Goal: Task Accomplishment & Management: Use online tool/utility

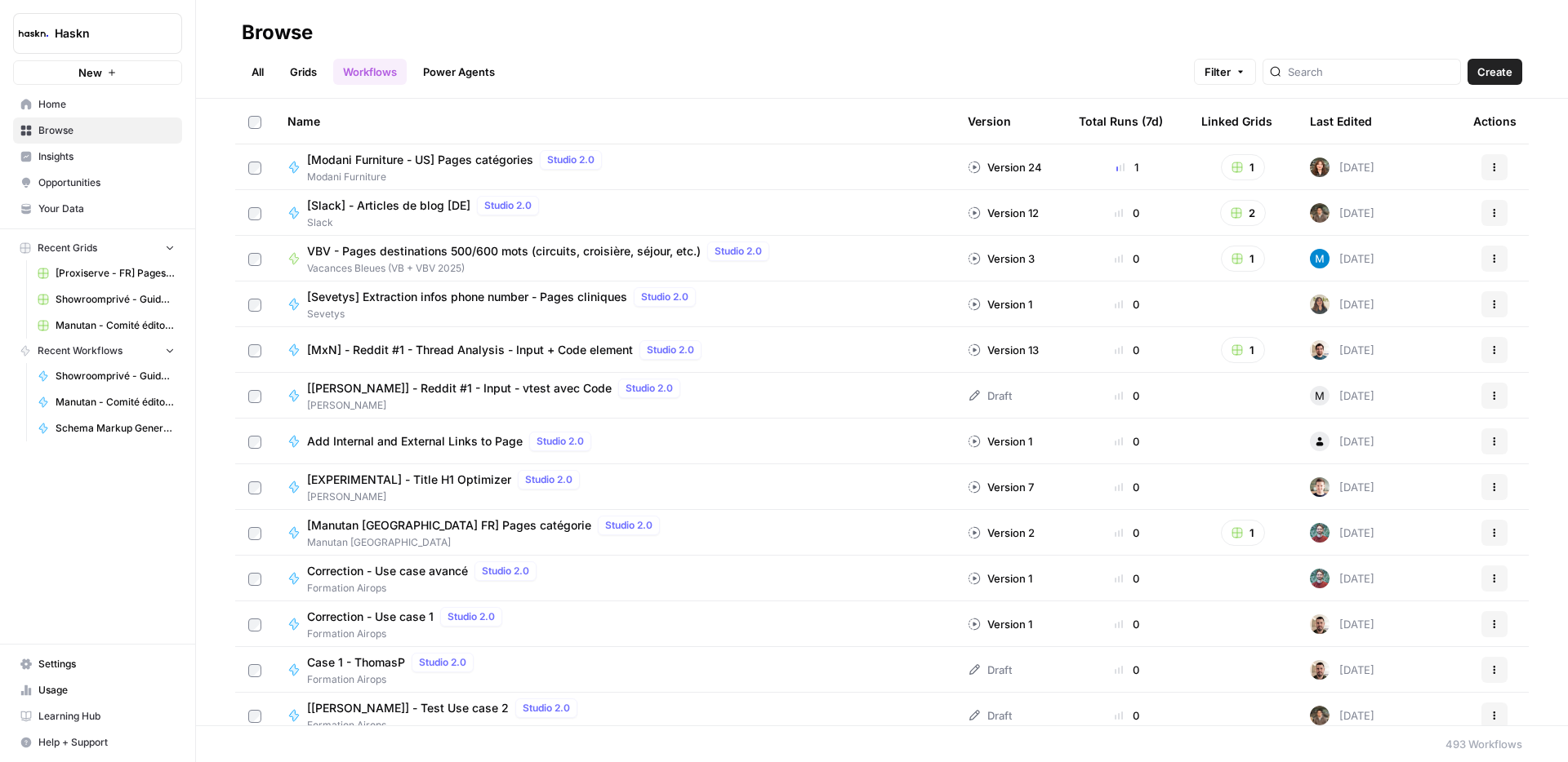
click at [253, 70] on link "All" at bounding box center [257, 71] width 32 height 26
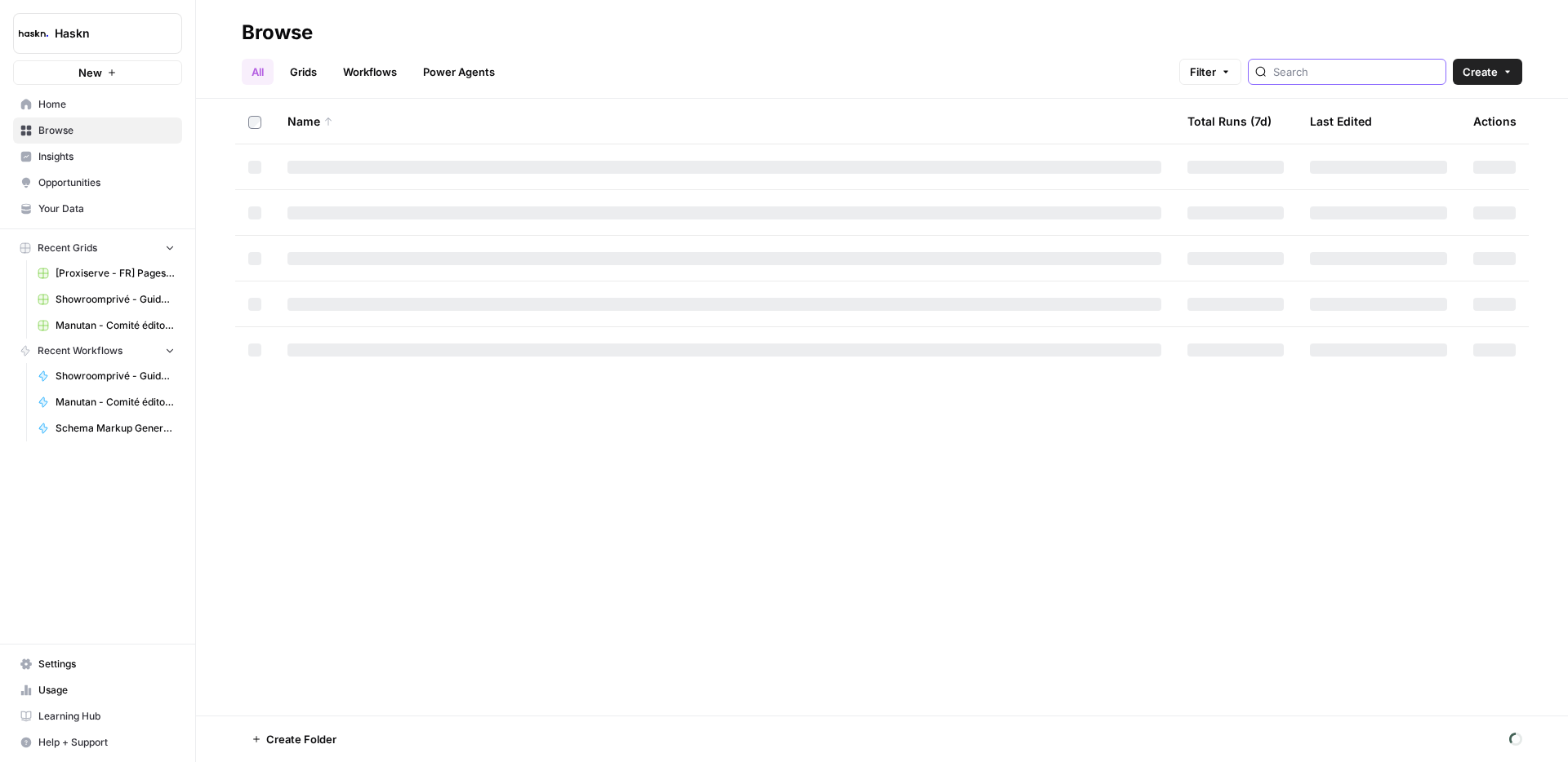
click at [1341, 72] on input "search" at bounding box center [1355, 71] width 166 height 17
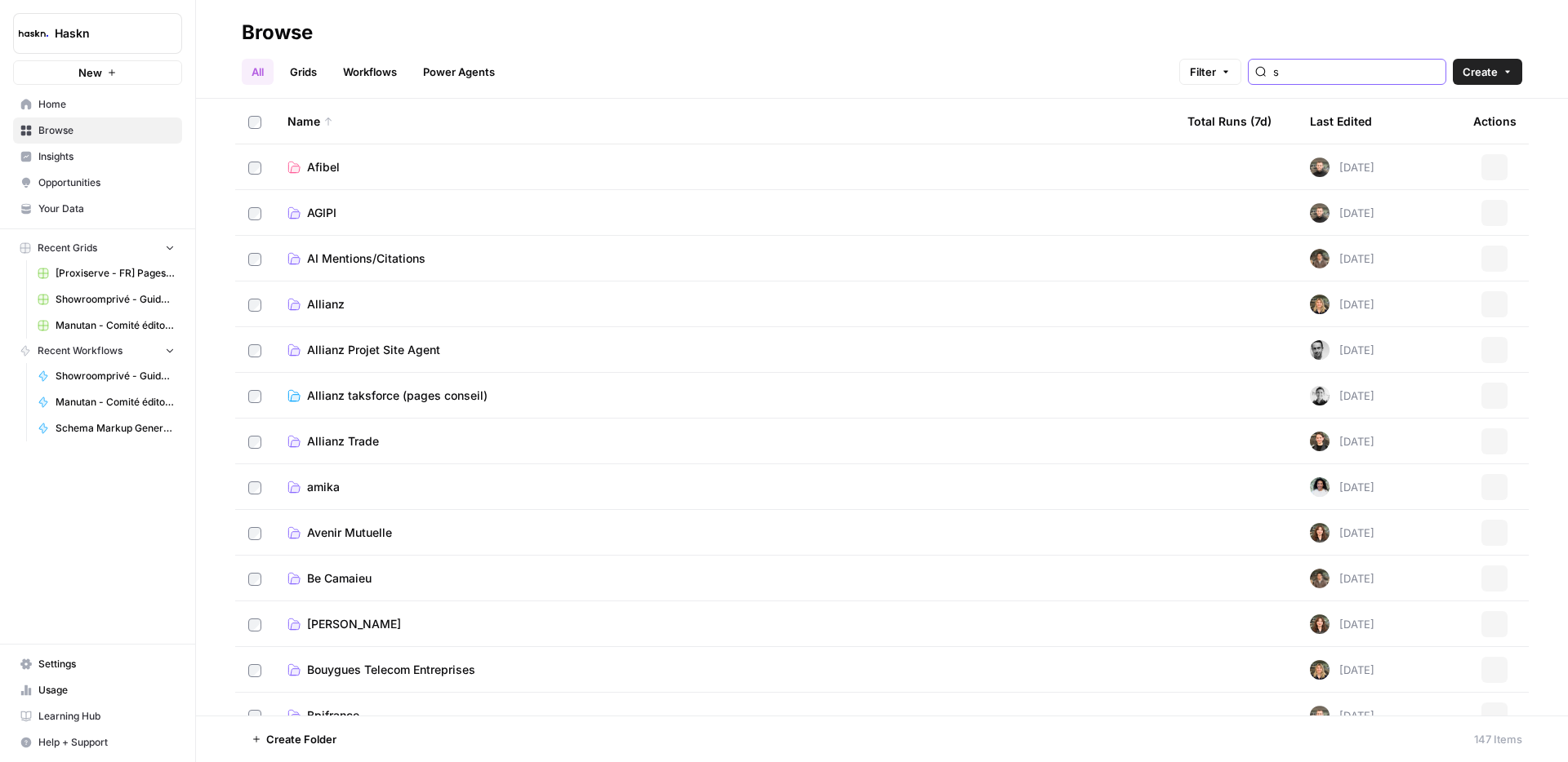
type input "s"
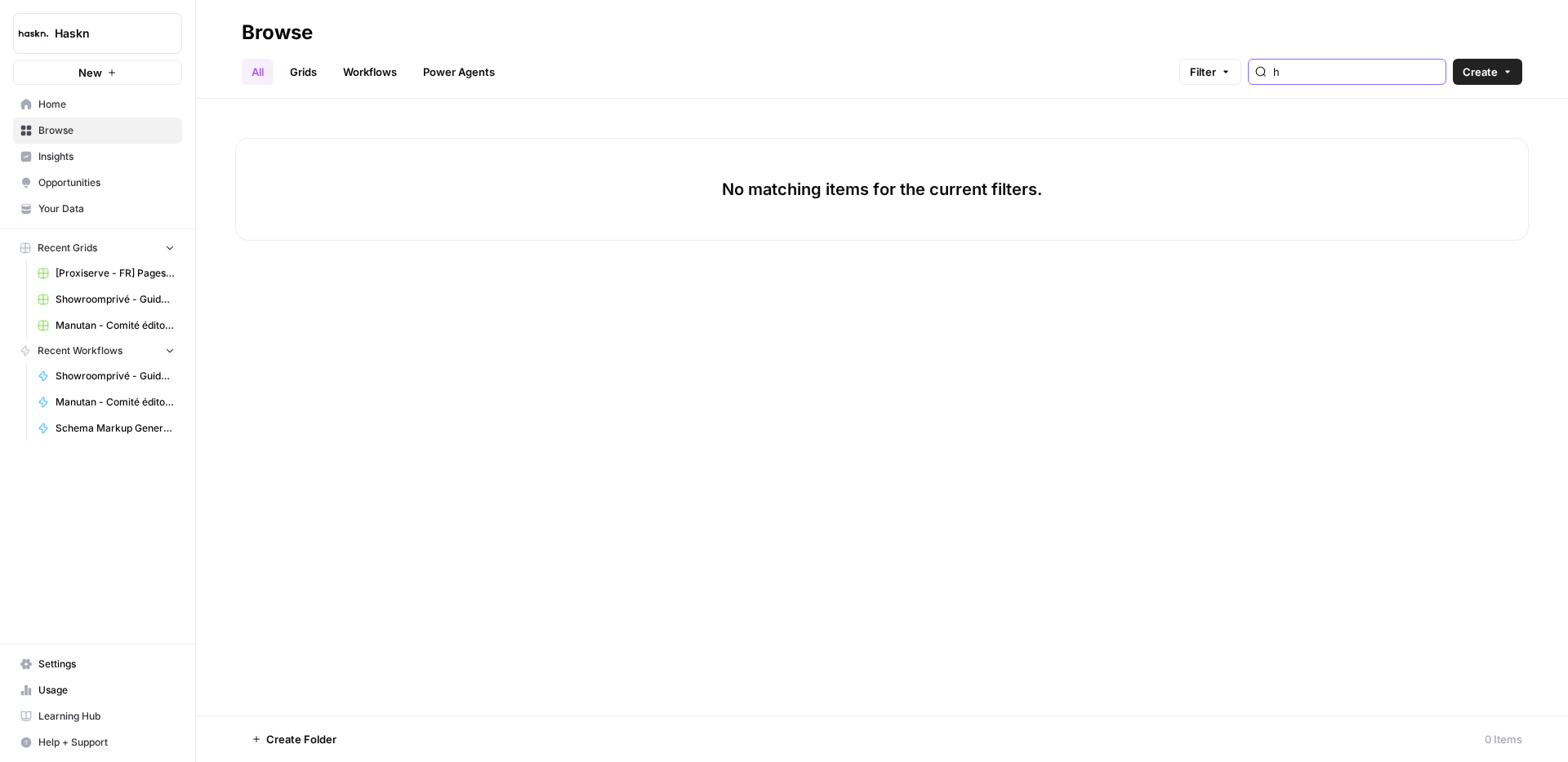
type input "h"
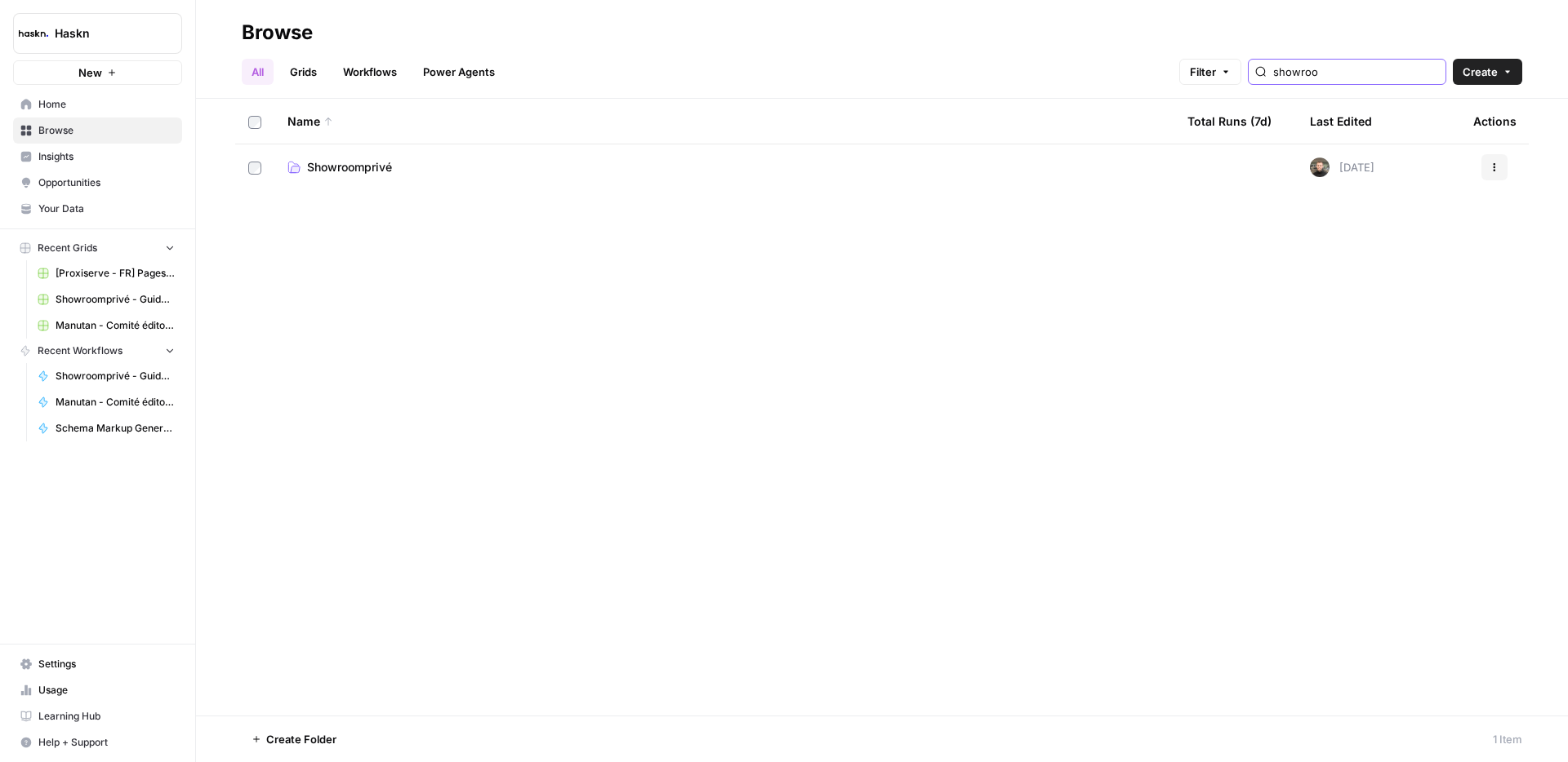
type input "showroo"
click at [382, 163] on span "Showroomprivé" at bounding box center [348, 167] width 84 height 17
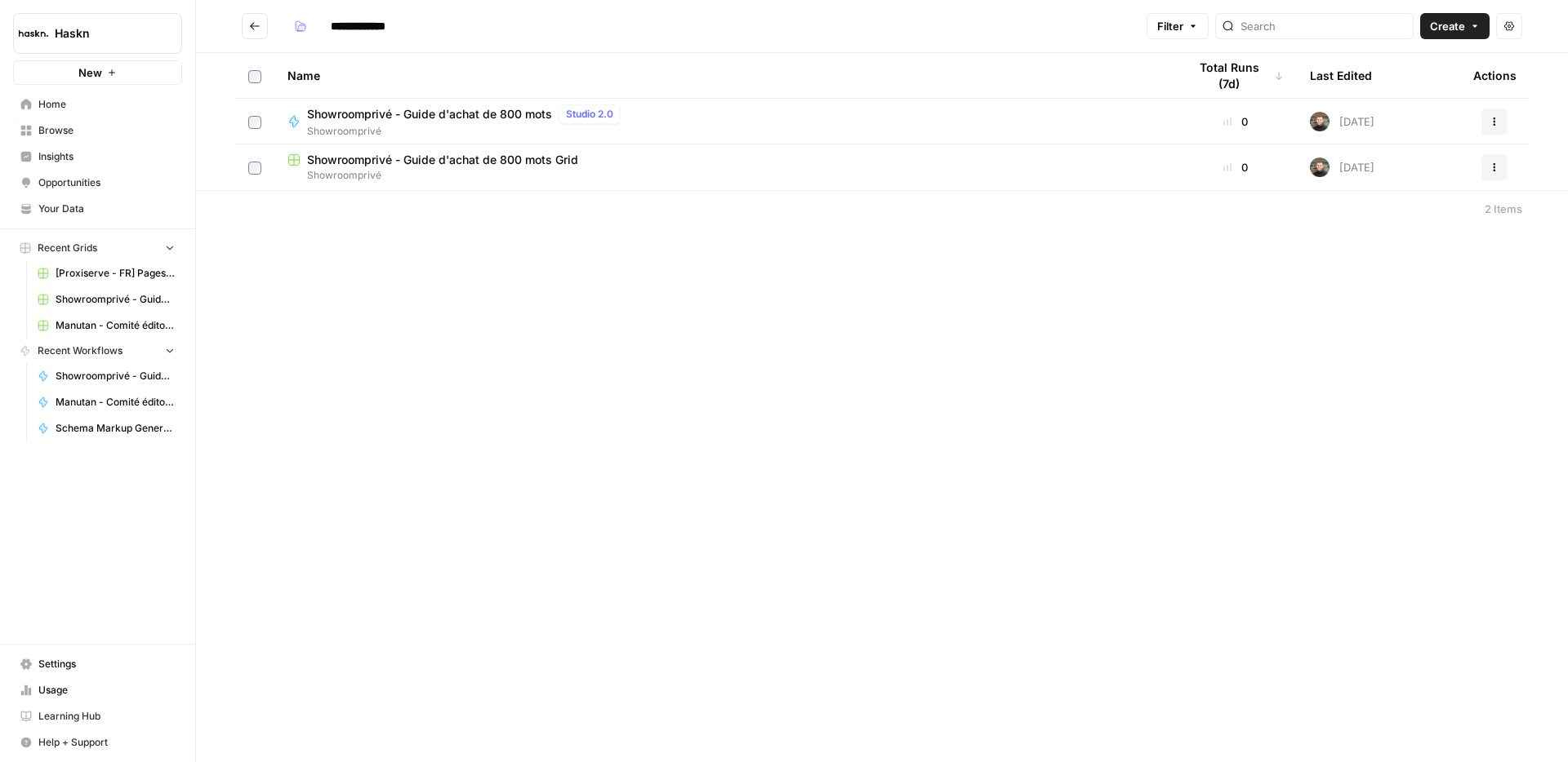
click at [493, 163] on span "Showroomprivé - Guide d'achat de 800 mots Grid" at bounding box center [442, 159] width 271 height 17
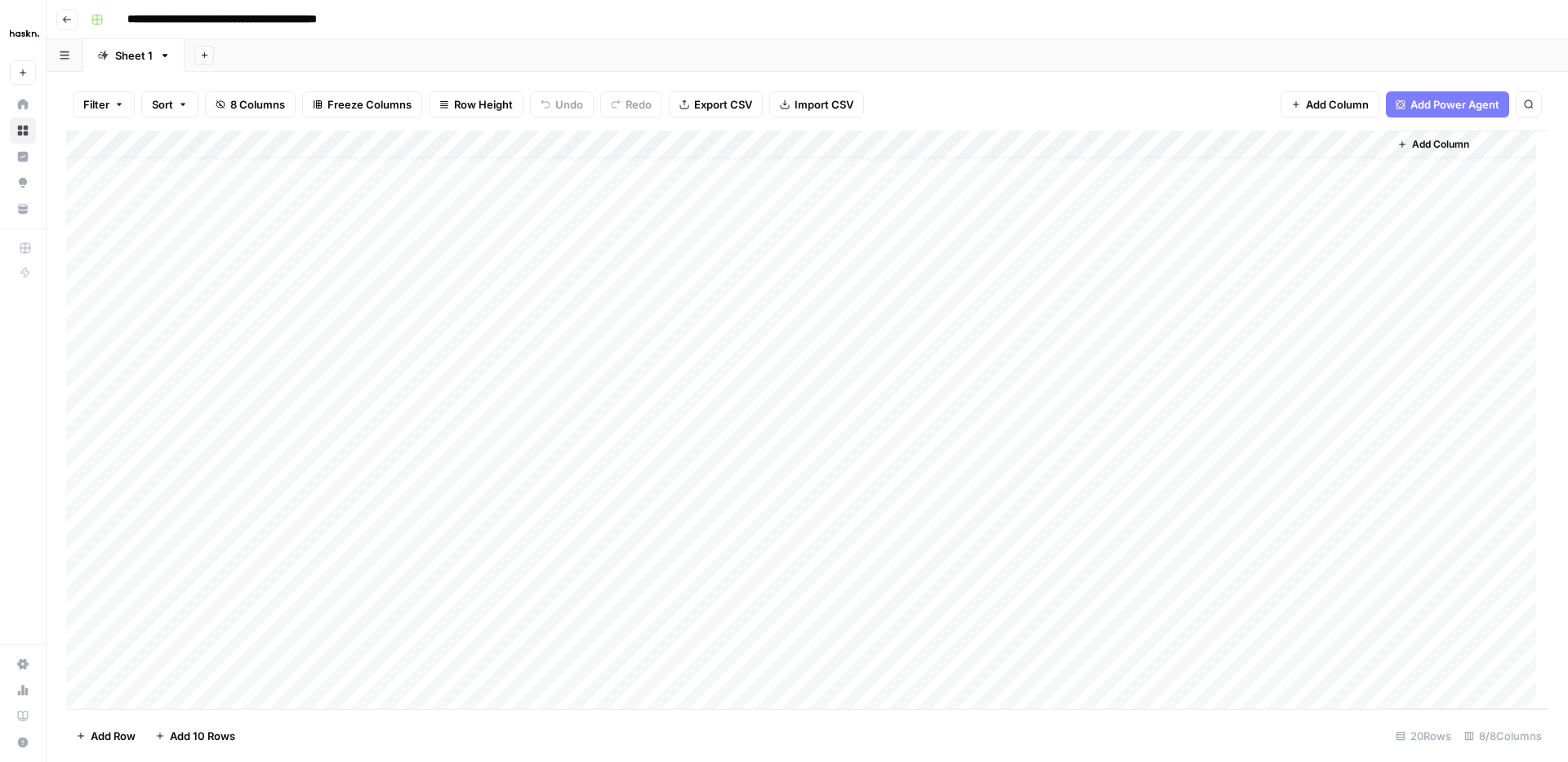
scroll to position [30, 0]
click at [206, 698] on div "Add Column" at bounding box center [807, 420] width 1482 height 579
click at [299, 697] on div "Add Column" at bounding box center [807, 420] width 1482 height 579
click at [200, 662] on div "Add Column" at bounding box center [807, 420] width 1482 height 579
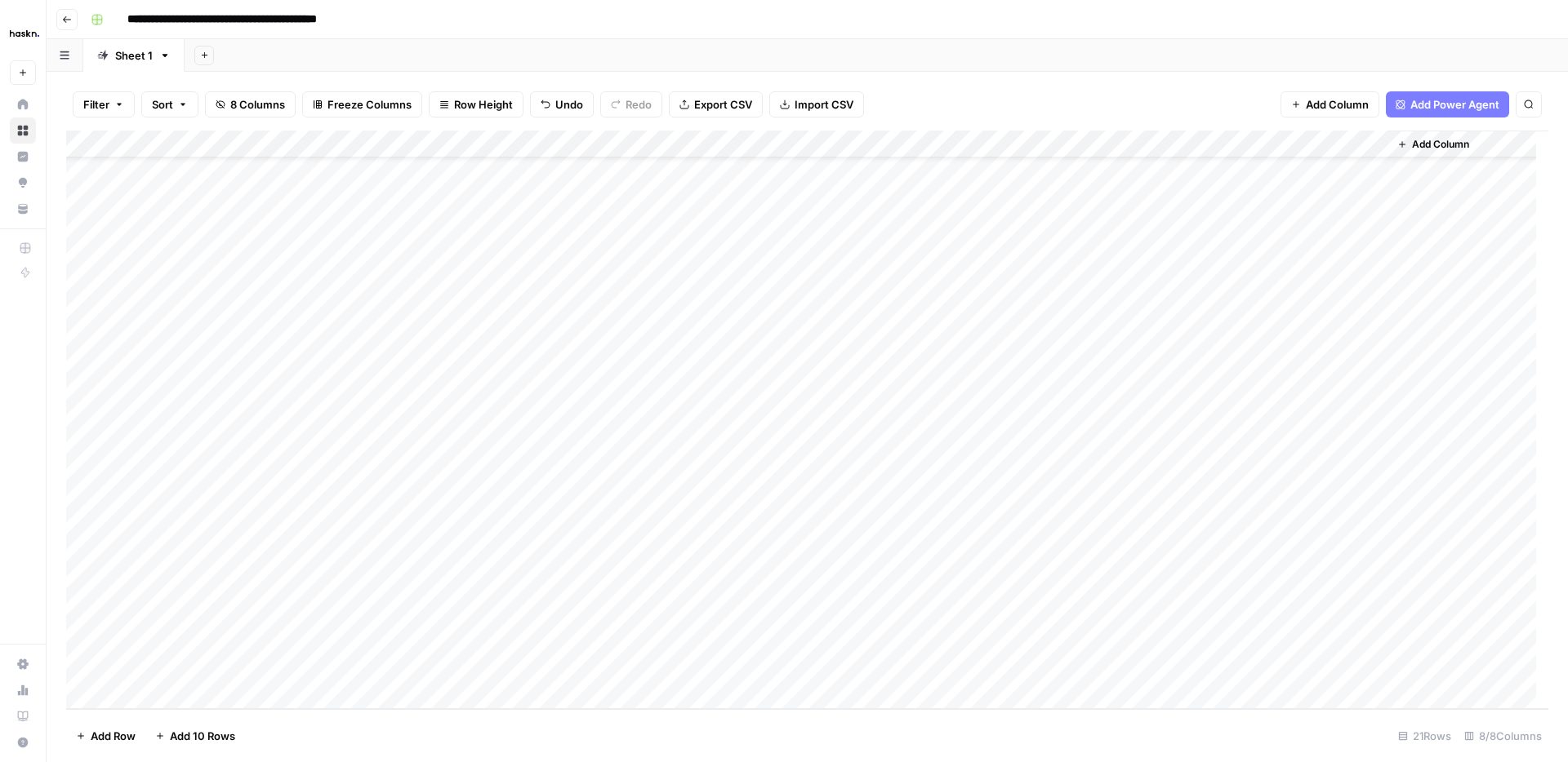
scroll to position [85, 0]
click at [199, 640] on div "Add Column" at bounding box center [807, 420] width 1482 height 579
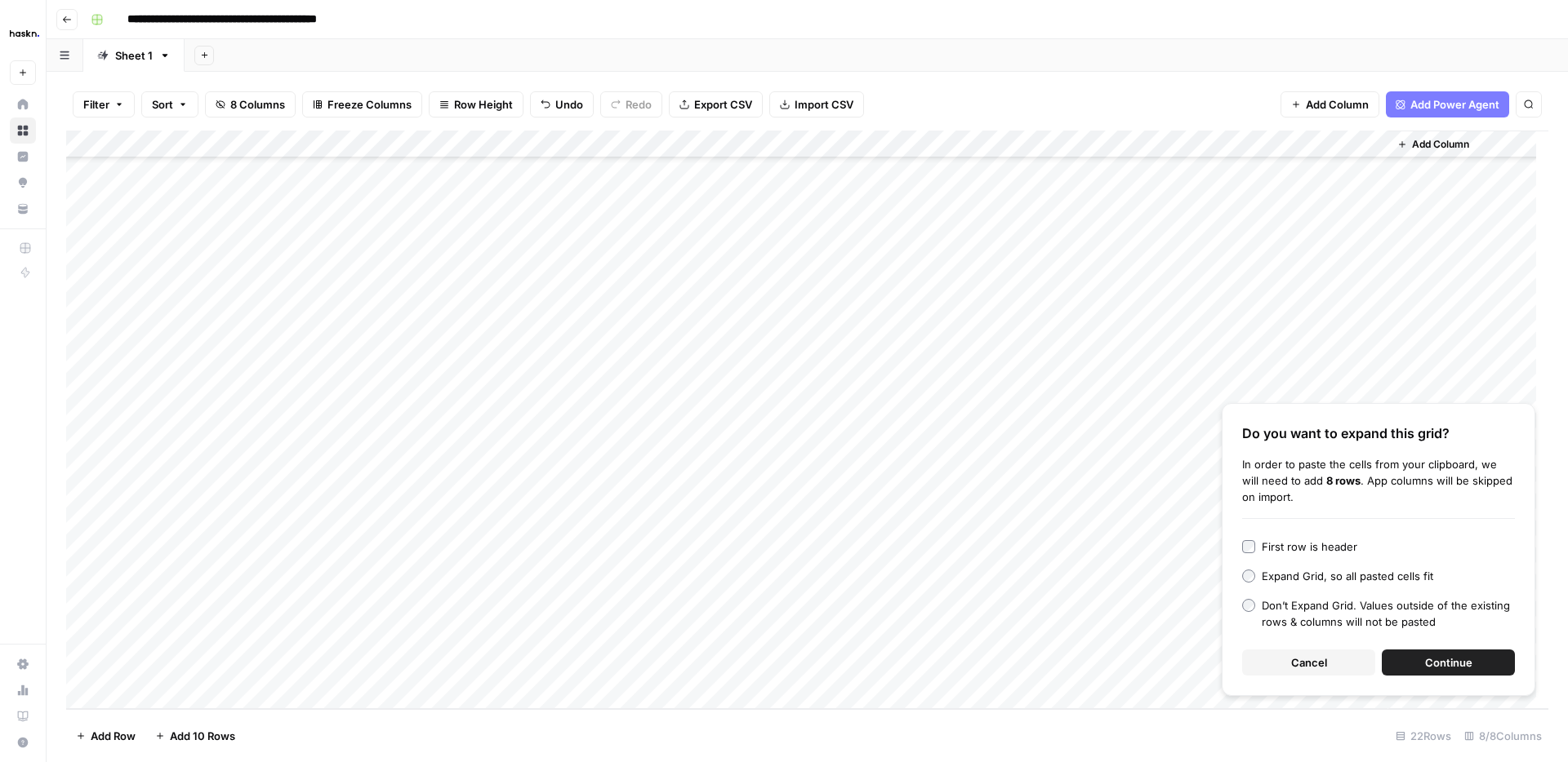
click at [1446, 665] on span "Continue" at bounding box center [1449, 663] width 47 height 17
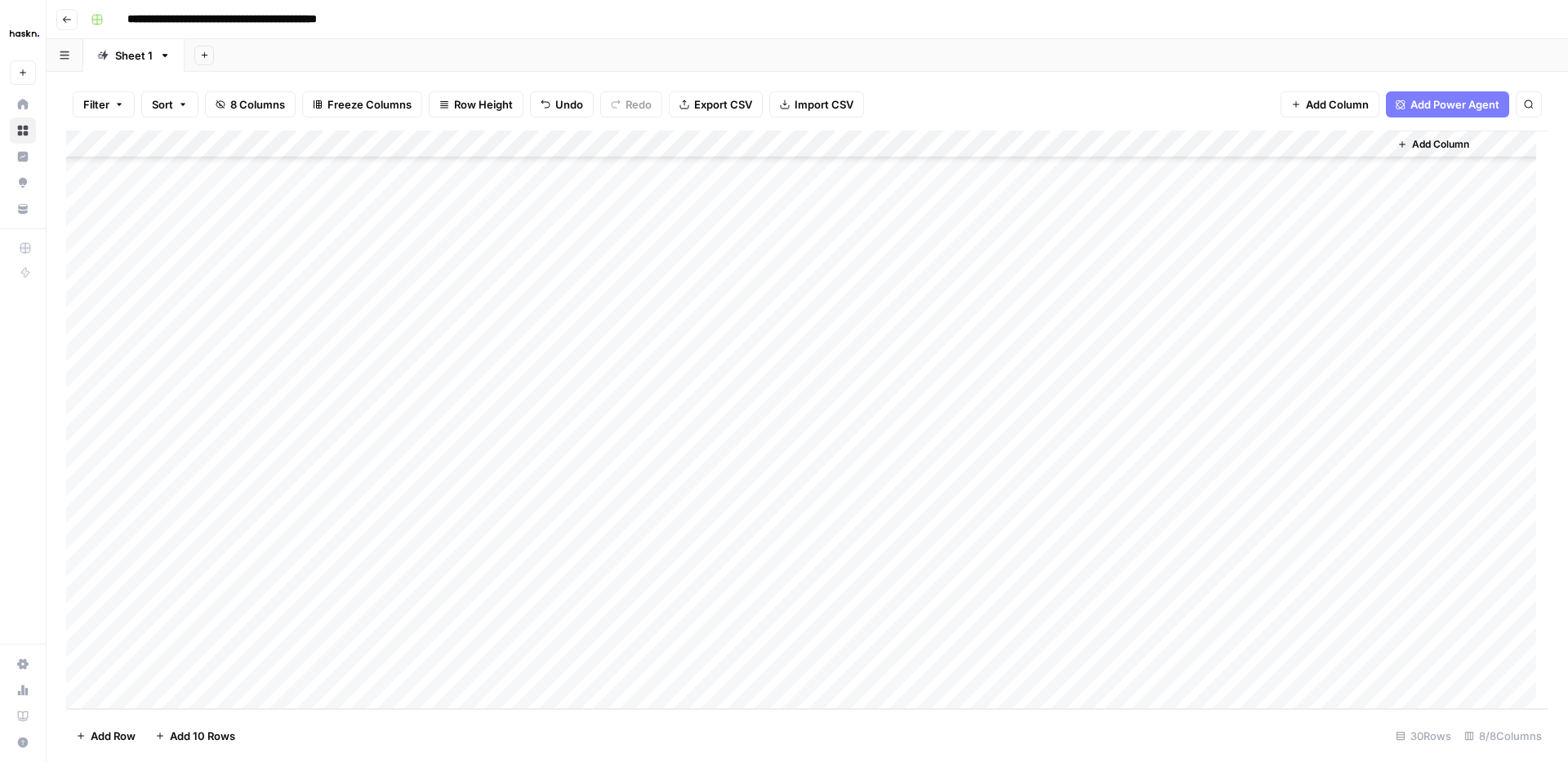
click at [358, 412] on div "Add Column" at bounding box center [807, 420] width 1482 height 579
click at [495, 421] on div "Add Column" at bounding box center [807, 420] width 1482 height 579
click at [761, 421] on div "Add Column" at bounding box center [807, 420] width 1482 height 579
click at [1017, 418] on div "Add Column" at bounding box center [807, 420] width 1482 height 579
click at [1017, 443] on div "Add Column" at bounding box center [807, 420] width 1482 height 579
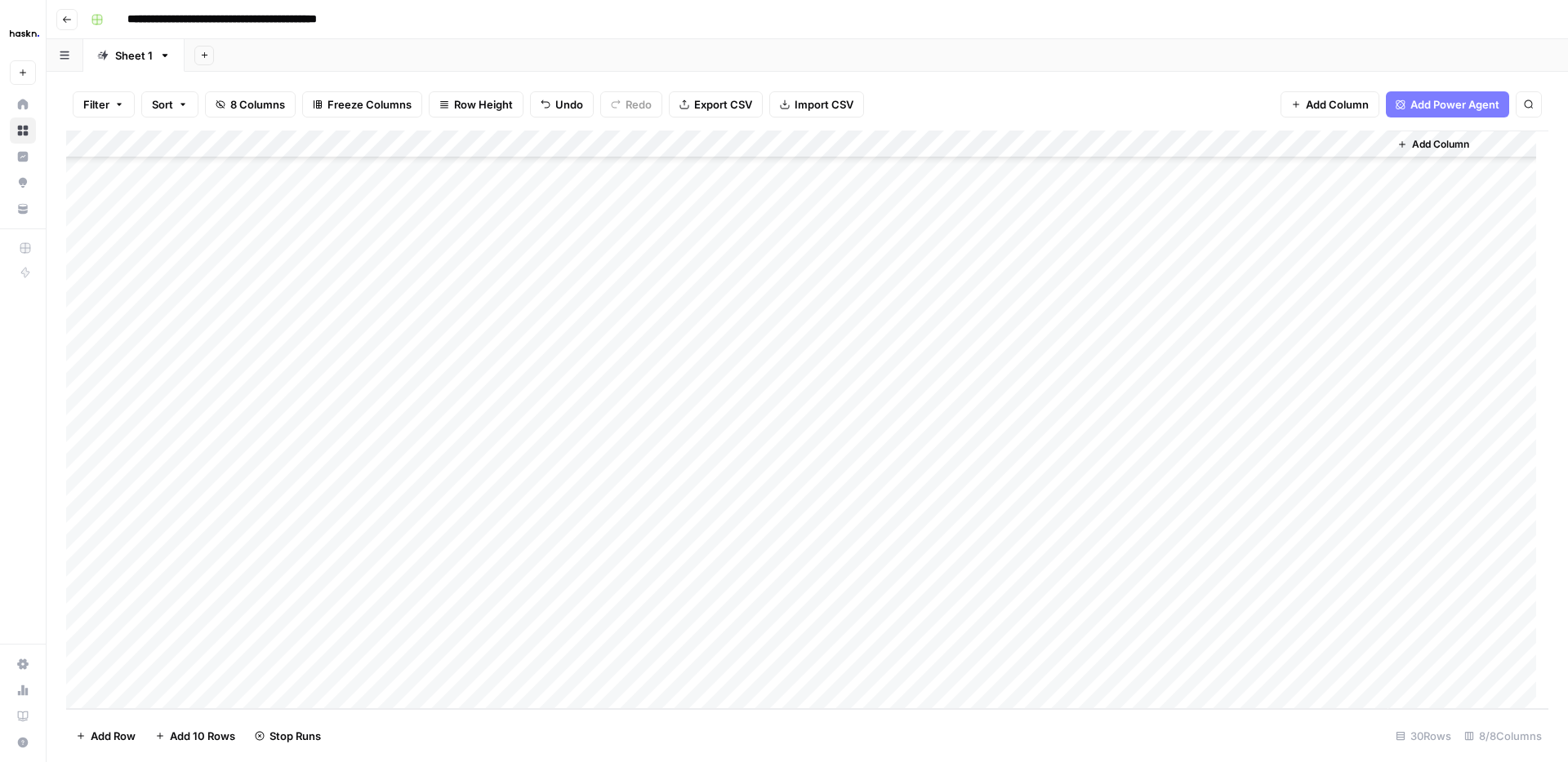
click at [1018, 476] on div "Add Column" at bounding box center [807, 420] width 1482 height 579
click at [1020, 503] on div "Add Column" at bounding box center [807, 420] width 1482 height 579
click at [1019, 531] on div "Add Column" at bounding box center [807, 420] width 1482 height 579
click at [1017, 557] on div "Add Column" at bounding box center [807, 420] width 1482 height 579
click at [1015, 584] on div "Add Column" at bounding box center [807, 420] width 1482 height 579
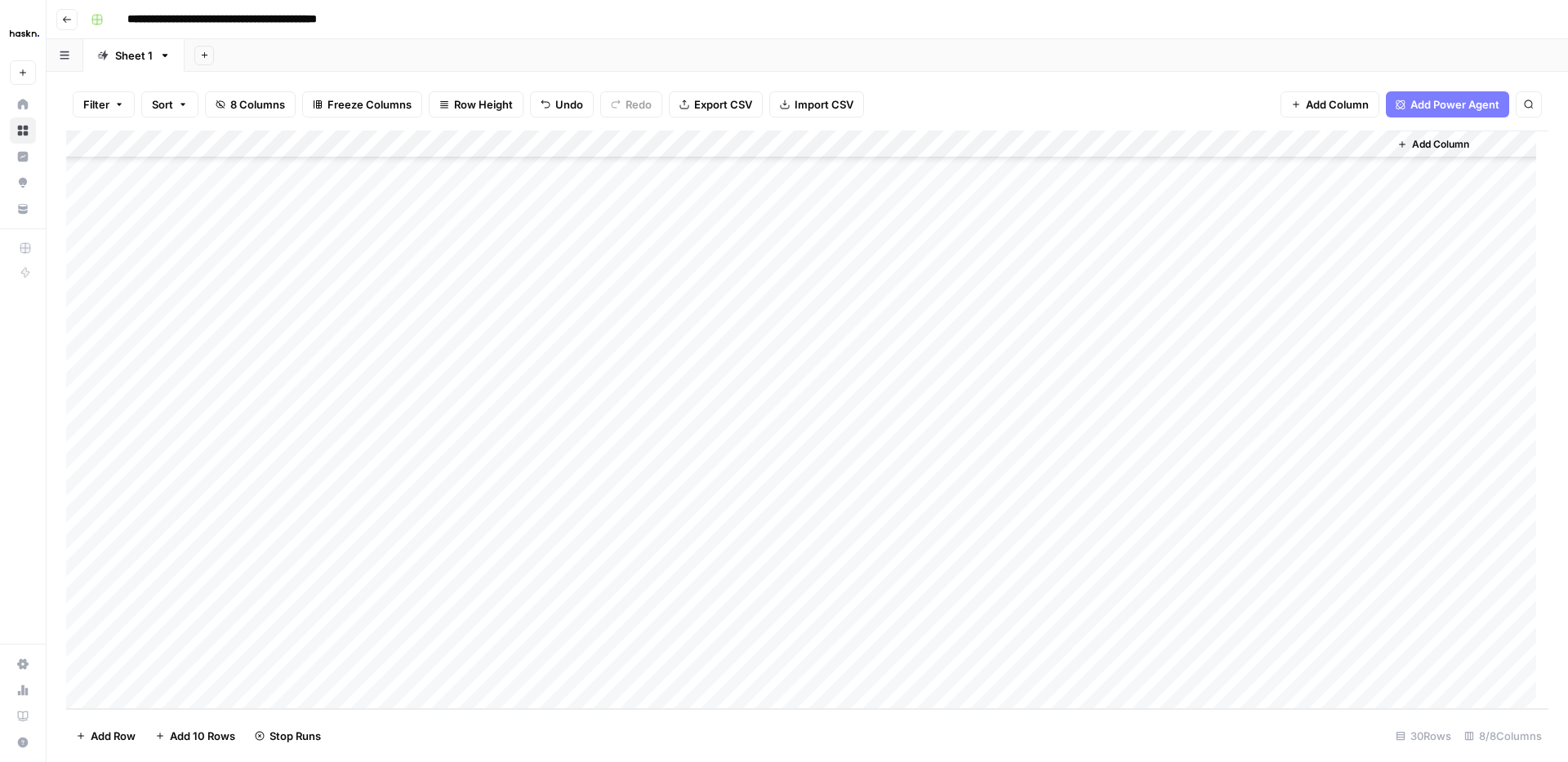
click at [1016, 614] on div "Add Column" at bounding box center [807, 420] width 1482 height 579
click at [1016, 637] on div "Add Column" at bounding box center [807, 420] width 1482 height 579
click at [1017, 669] on div "Add Column" at bounding box center [807, 420] width 1482 height 579
click at [838, 497] on div "Add Column" at bounding box center [807, 420] width 1482 height 579
click at [1184, 418] on div "Add Column" at bounding box center [807, 420] width 1482 height 579
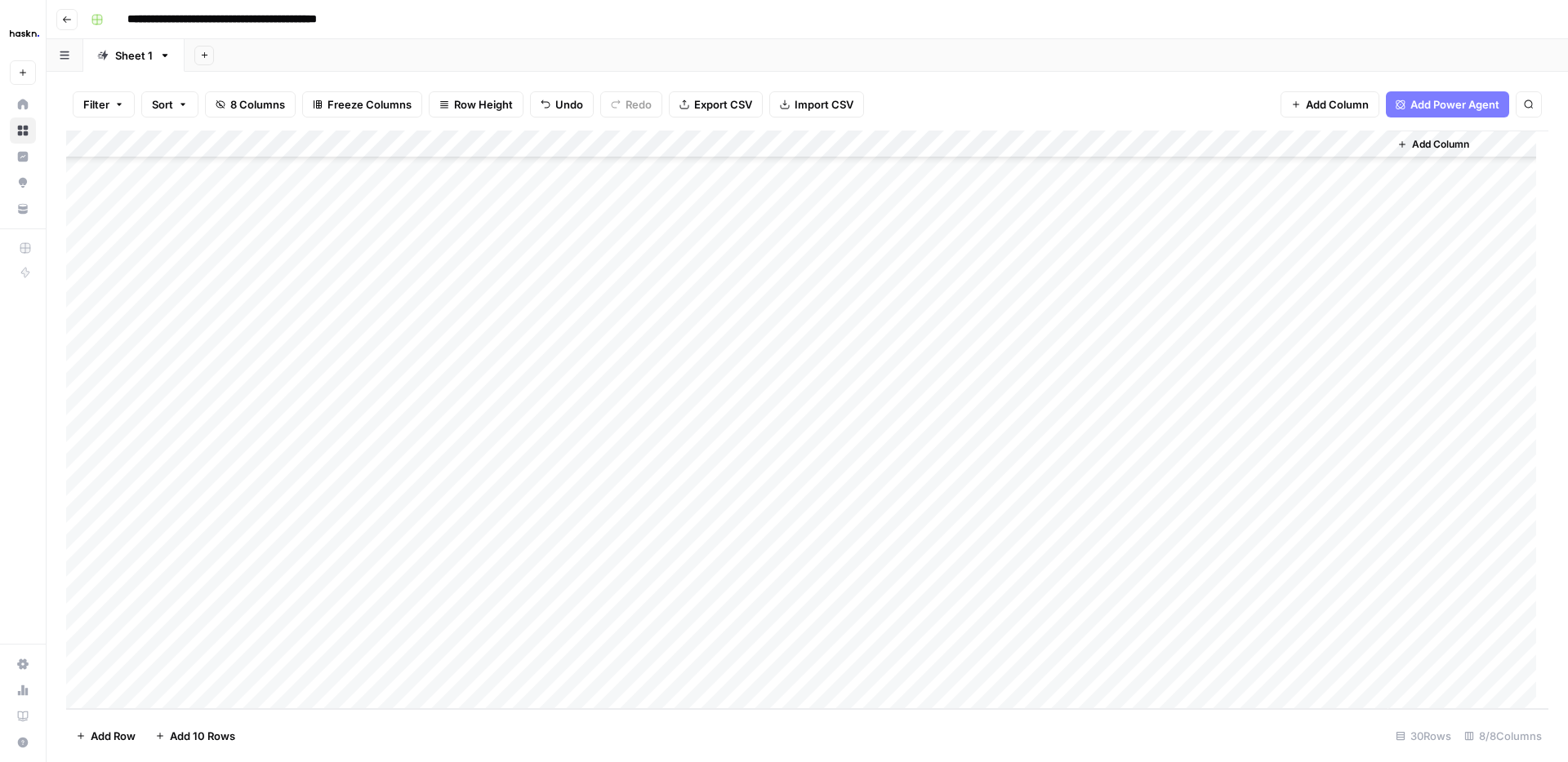
click at [1184, 418] on div "Add Column" at bounding box center [807, 420] width 1482 height 579
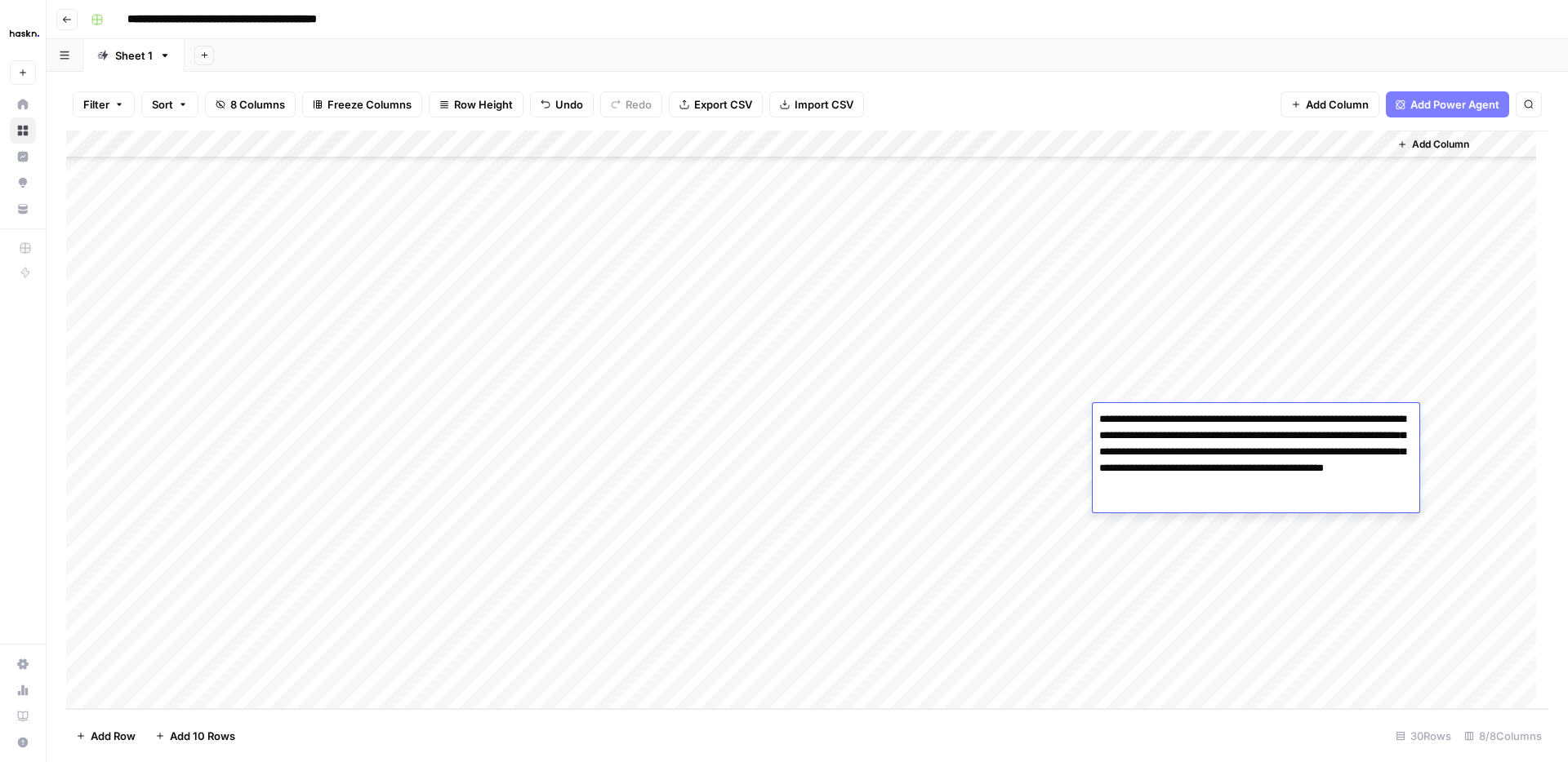
drag, startPoint x: 1269, startPoint y: 469, endPoint x: 1128, endPoint y: 502, distance: 144.8
click at [1128, 502] on textarea "**********" at bounding box center [1255, 461] width 327 height 105
click at [1140, 267] on div "Add Column" at bounding box center [807, 420] width 1482 height 579
